Goal: Information Seeking & Learning: Learn about a topic

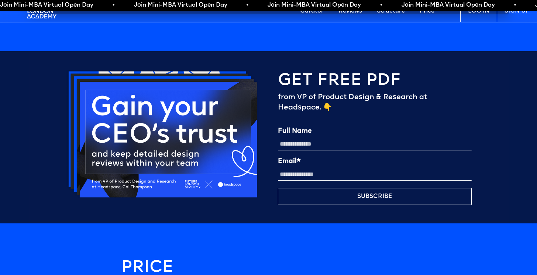
scroll to position [1724, 0]
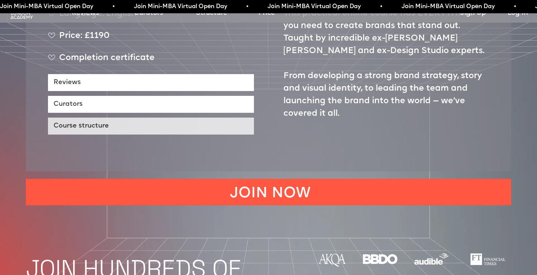
scroll to position [410, 0]
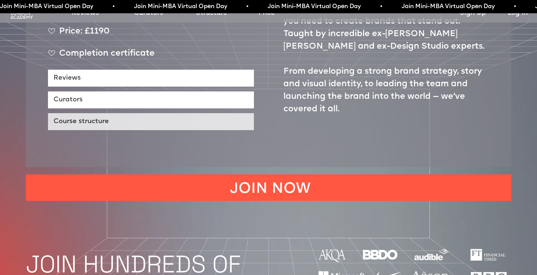
click at [186, 130] on link "Course structure" at bounding box center [151, 121] width 206 height 17
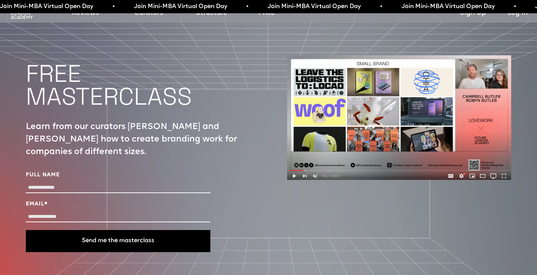
scroll to position [2582, 0]
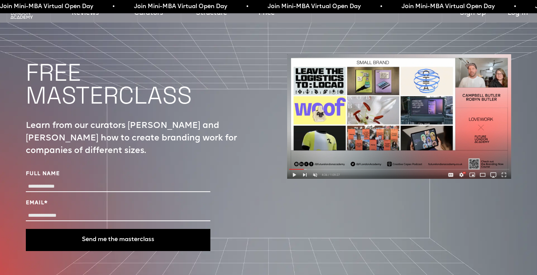
click at [297, 179] on img at bounding box center [399, 116] width 224 height 125
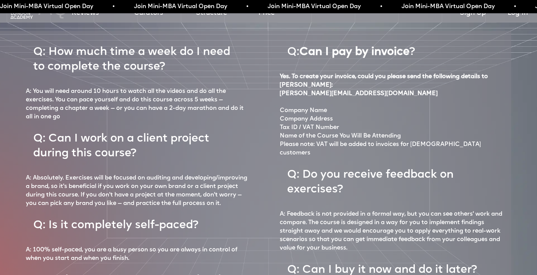
scroll to position [3258, 0]
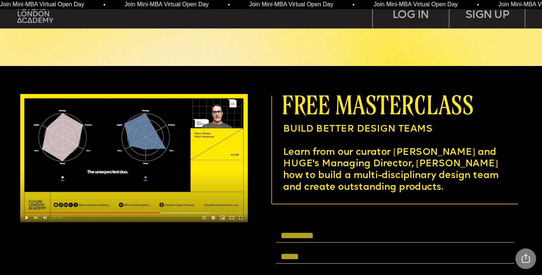
scroll to position [1875, 0]
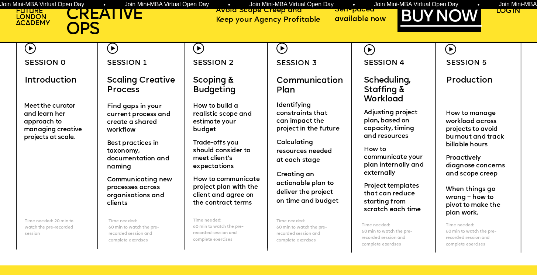
scroll to position [2176, 0]
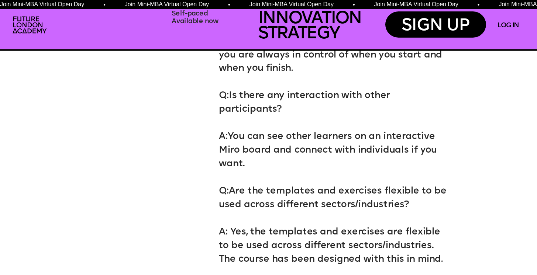
scroll to position [3489, 0]
